Goal: Task Accomplishment & Management: Manage account settings

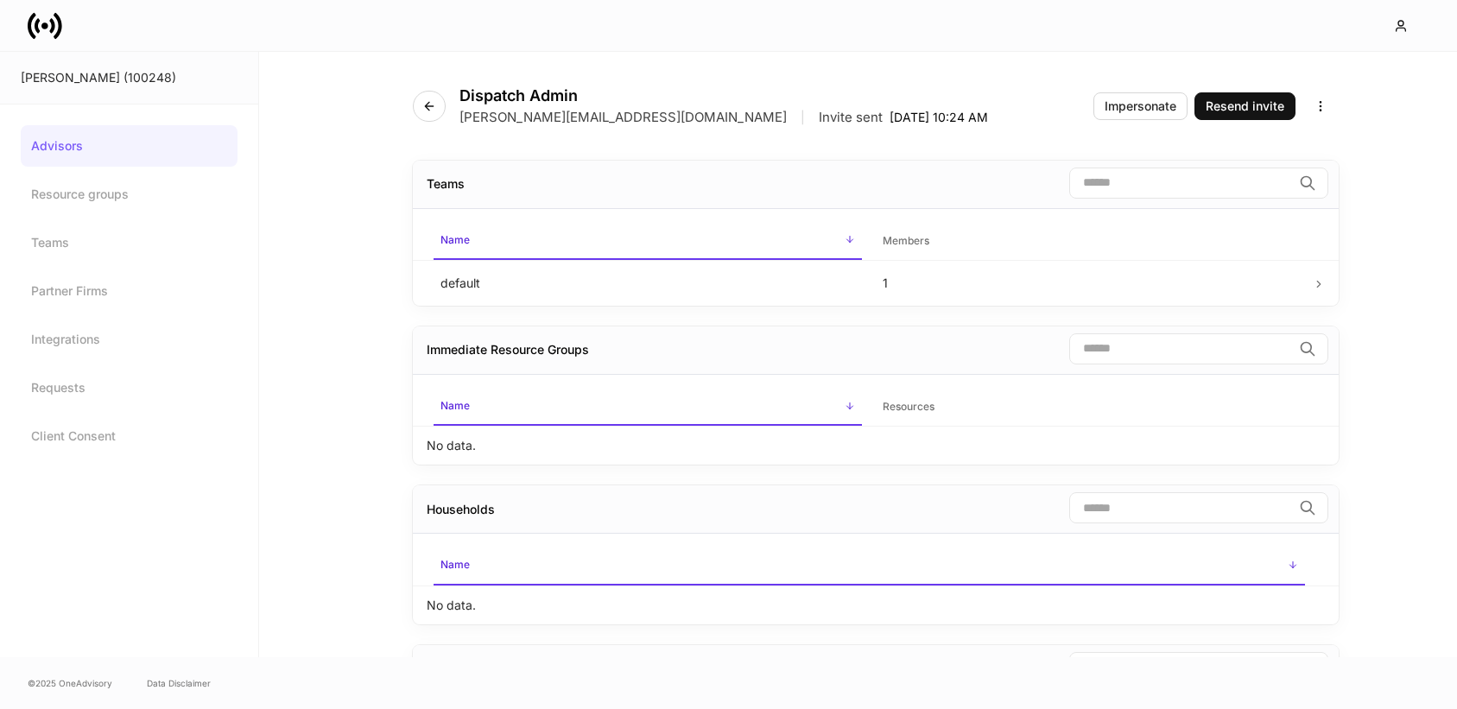
click at [35, 39] on icon at bounding box center [45, 26] width 35 height 35
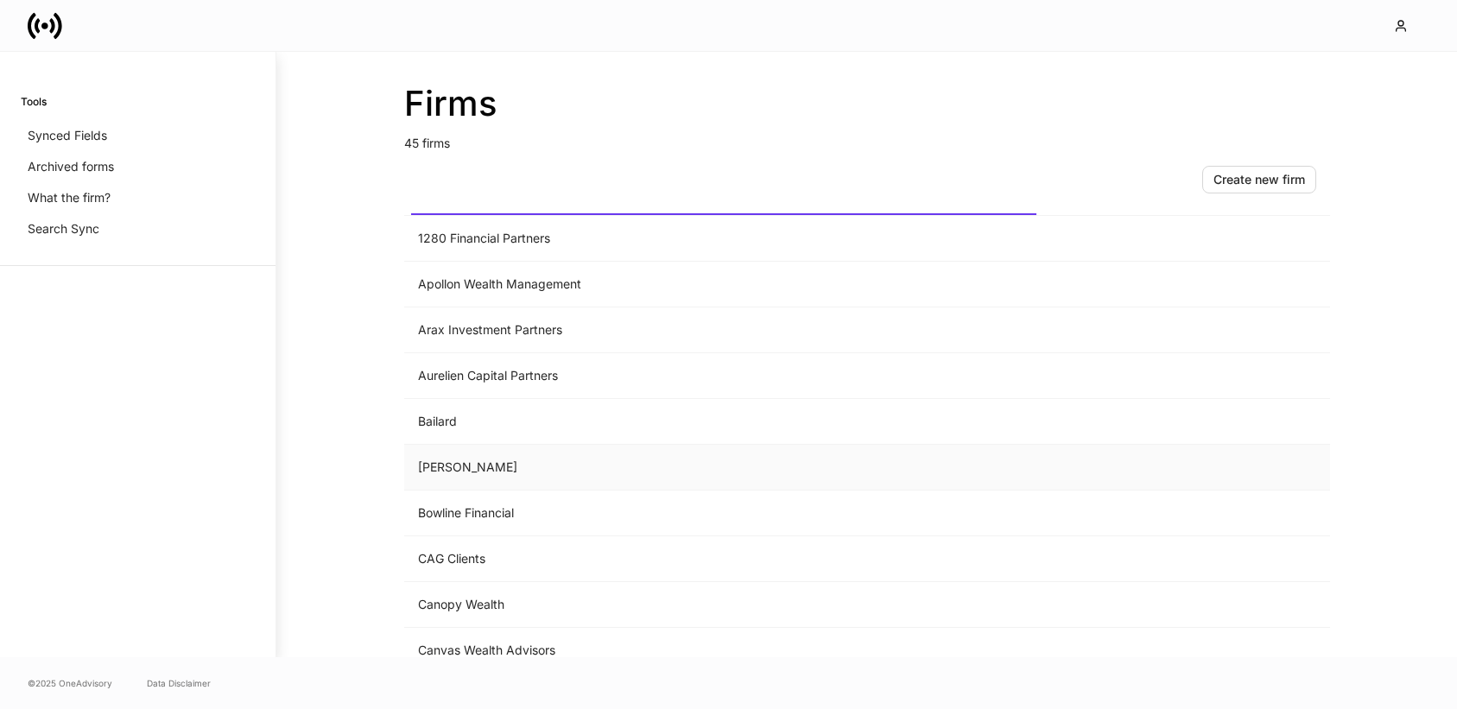
scroll to position [55, 0]
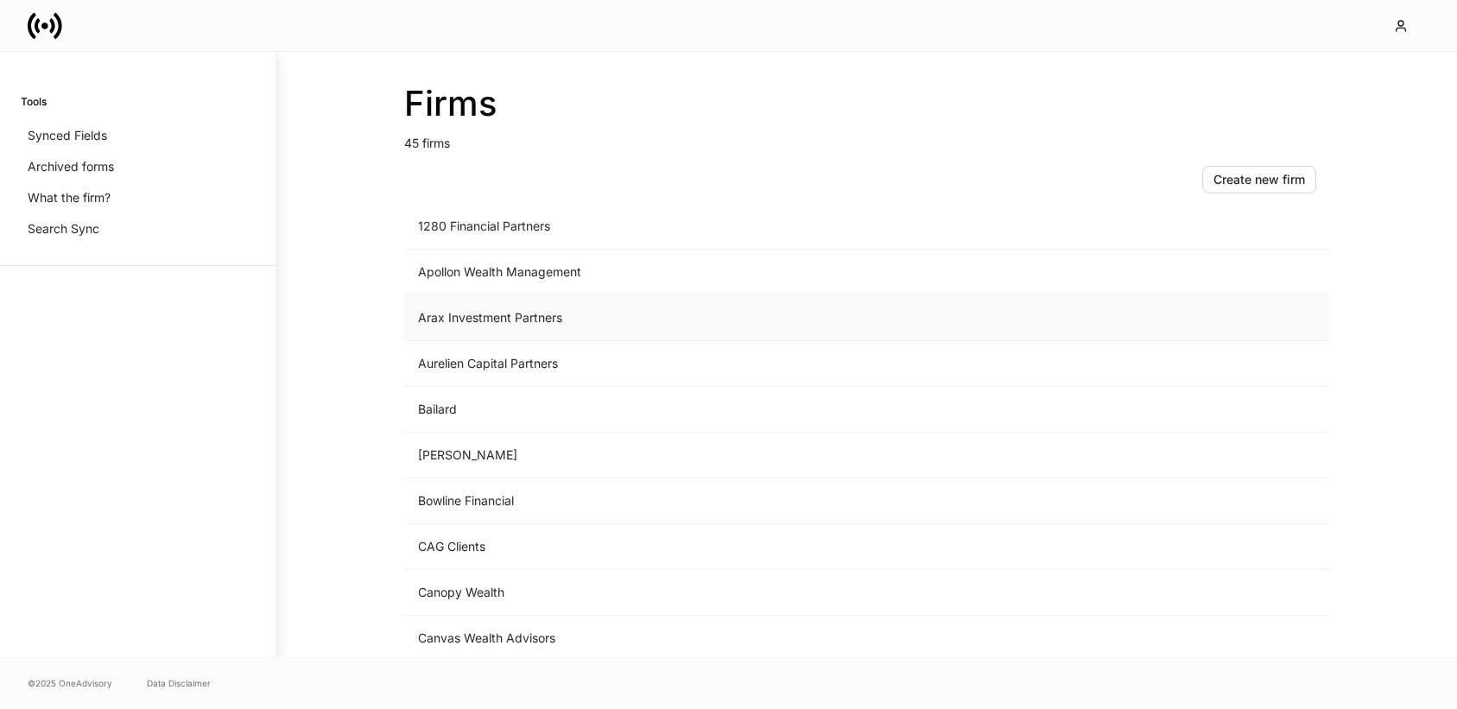
click at [473, 308] on td "Arax Investment Partners" at bounding box center [723, 318] width 639 height 46
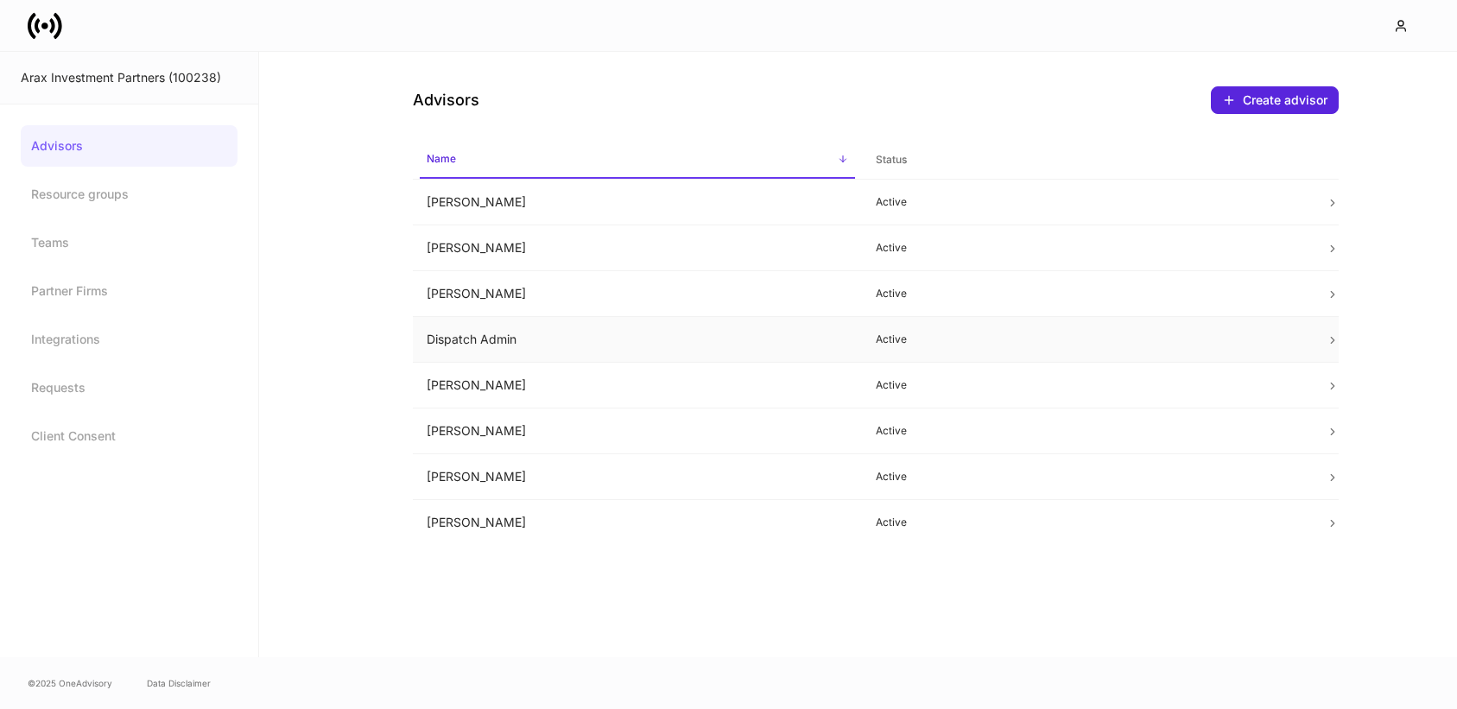
click at [478, 333] on td "Dispatch Admin" at bounding box center [638, 340] width 450 height 46
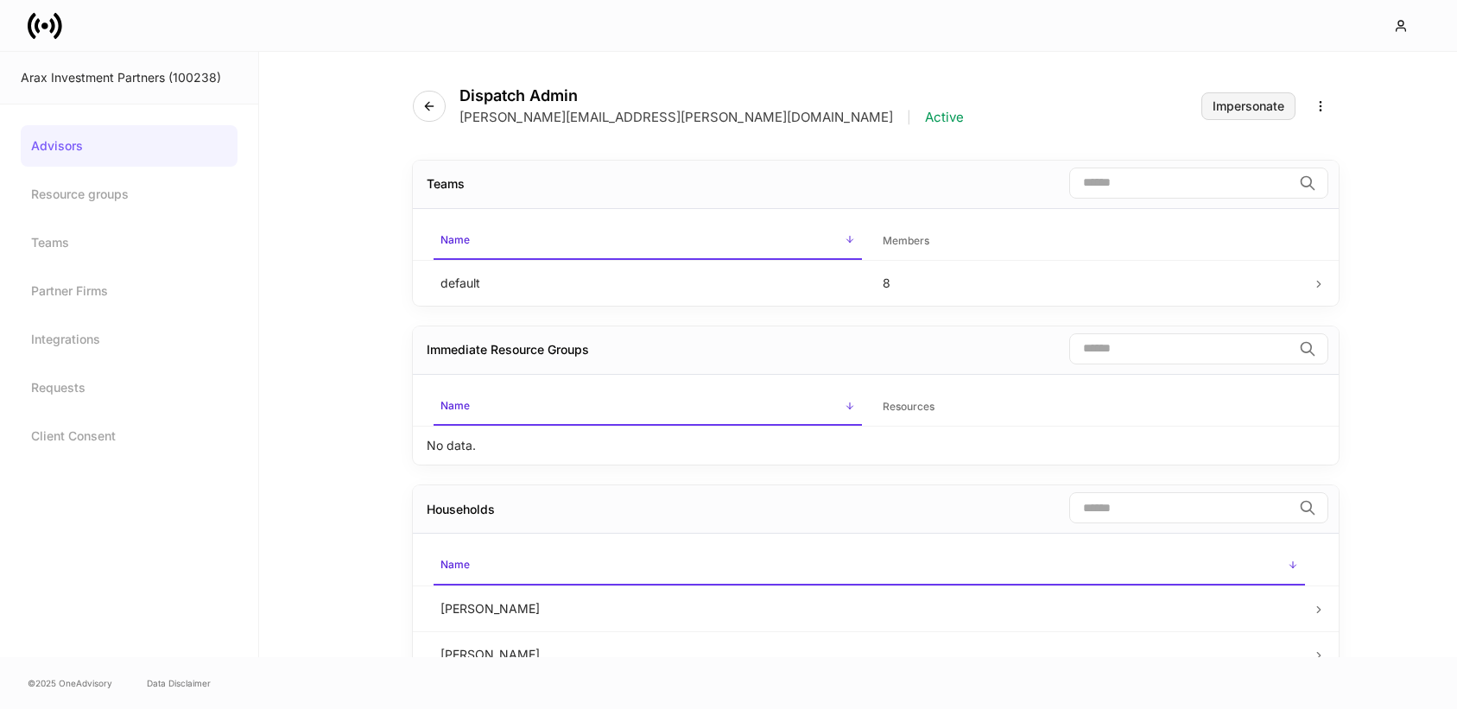
click at [1206, 93] on button "Impersonate" at bounding box center [1248, 106] width 94 height 28
